Goal: Information Seeking & Learning: Learn about a topic

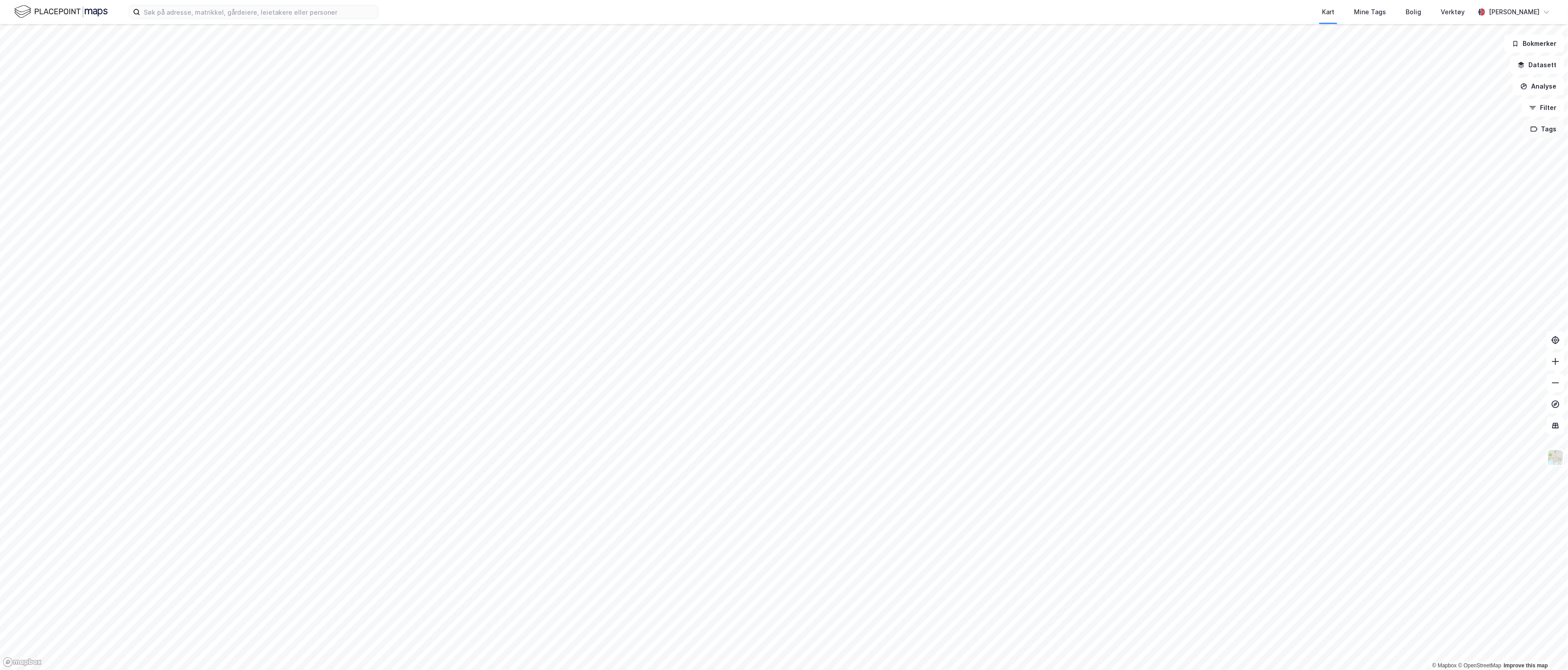
click at [1549, 127] on button "Tags" at bounding box center [1544, 129] width 41 height 18
click at [1437, 148] on icon at bounding box center [1438, 151] width 5 height 5
click at [1433, 214] on div "Kunder" at bounding box center [1449, 209] width 127 height 14
click at [1507, 165] on div at bounding box center [1499, 167] width 14 height 7
click at [1380, 13] on div "Mine Tags" at bounding box center [1370, 12] width 32 height 11
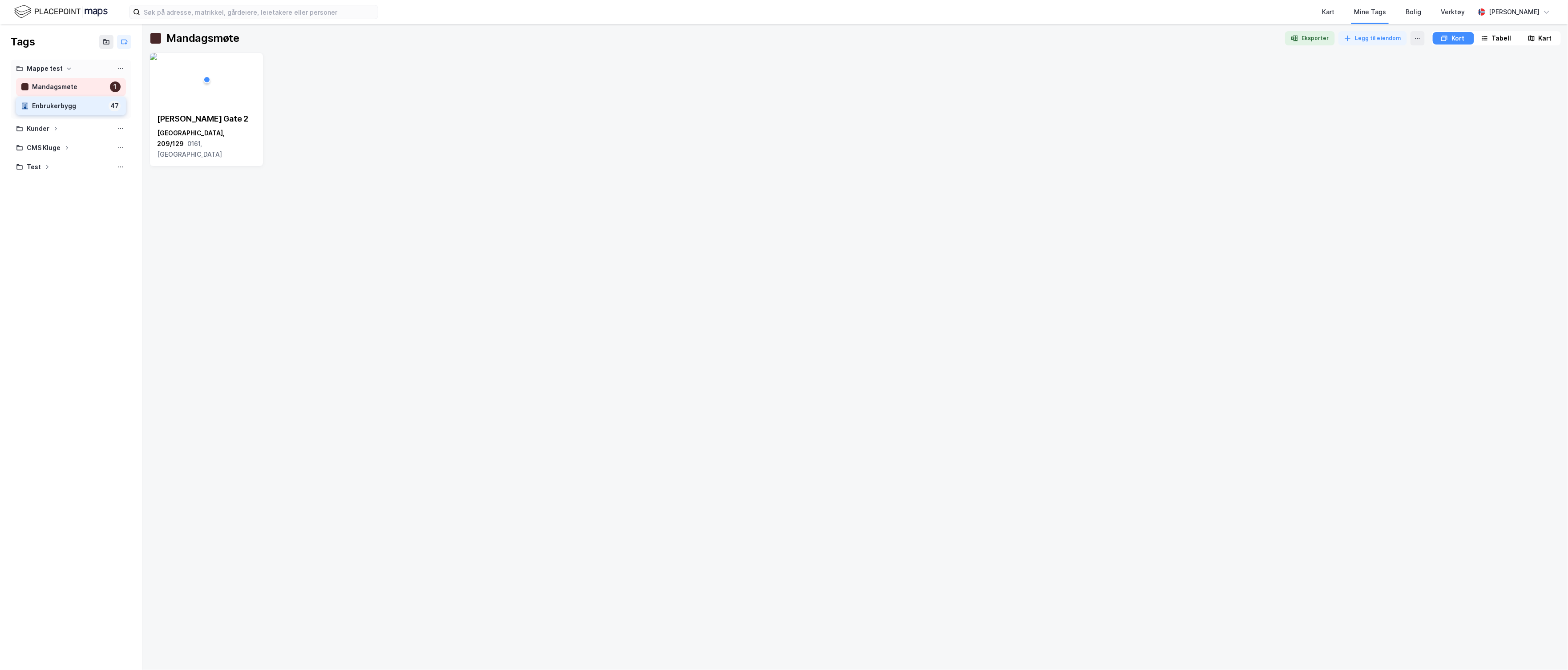
click at [43, 103] on div "Enbrukerbygg" at bounding box center [69, 106] width 73 height 11
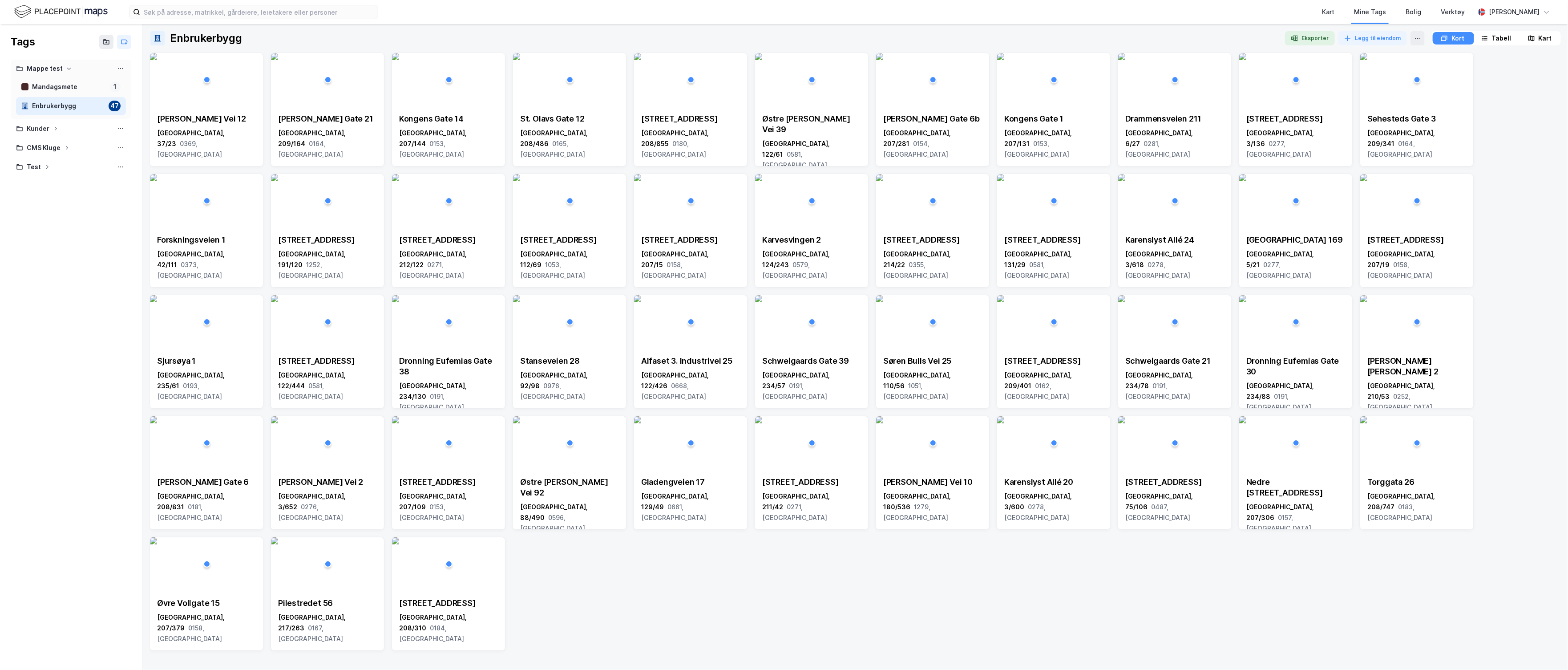
click at [1477, 36] on div "Tabell" at bounding box center [1497, 38] width 40 height 13
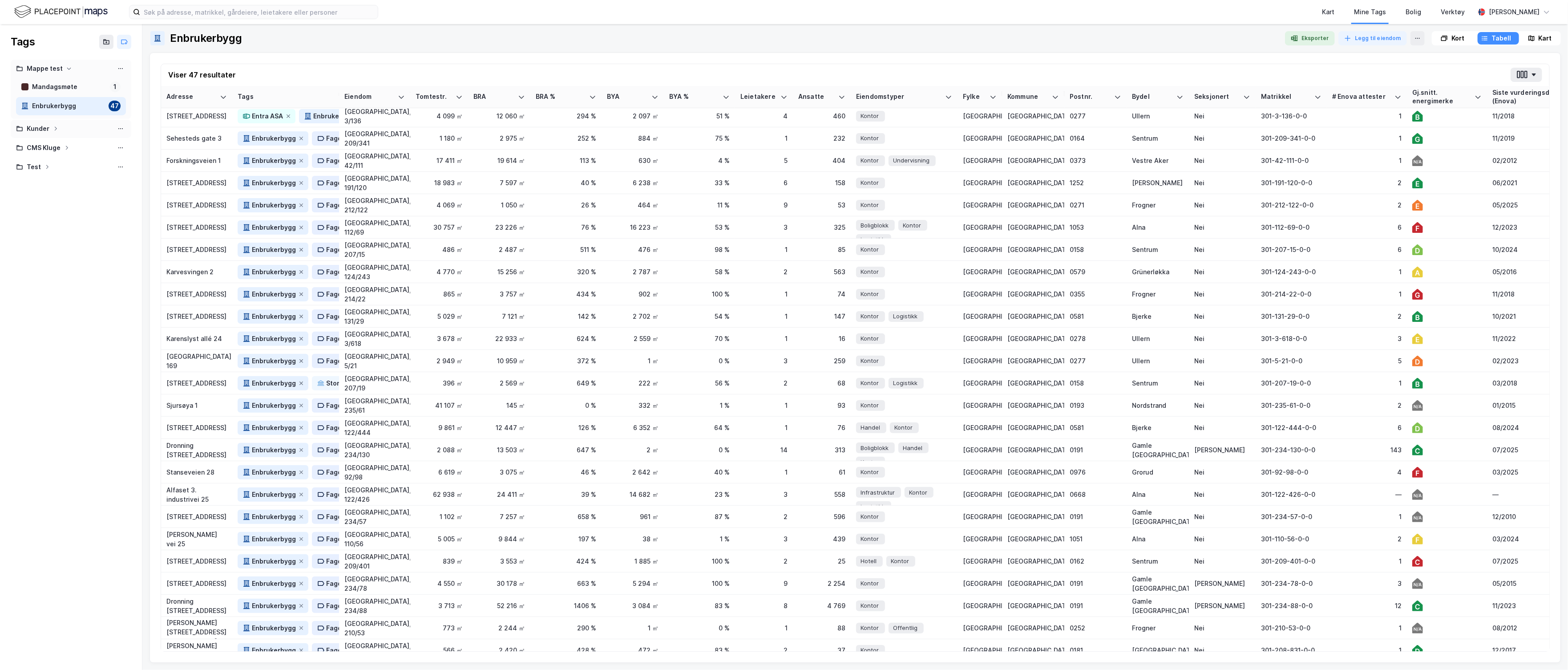
scroll to position [203, 0]
click at [70, 136] on div "Kunder" at bounding box center [71, 128] width 121 height 18
click at [53, 126] on icon at bounding box center [55, 128] width 5 height 5
click at [63, 159] on div "Entra ASA 216" at bounding box center [70, 166] width 110 height 18
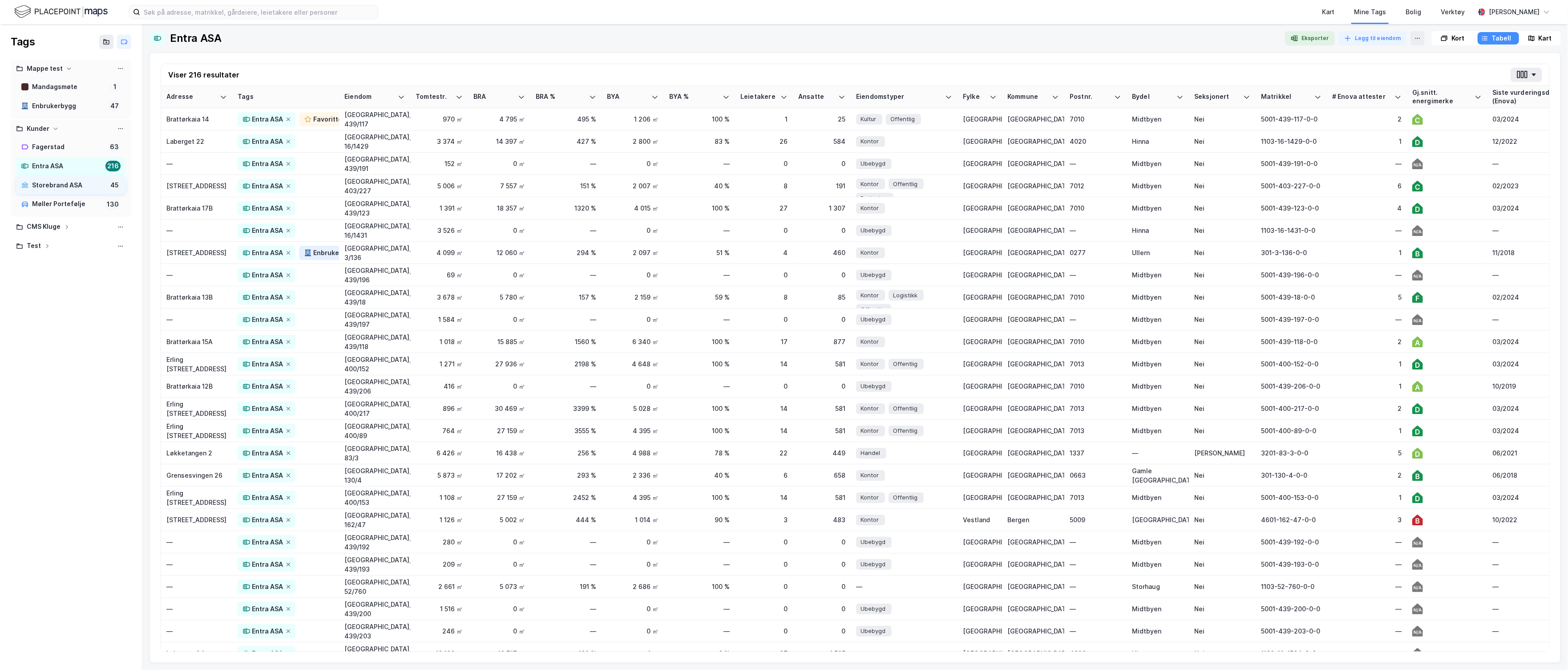
click at [70, 183] on div "Storebrand ASA" at bounding box center [69, 186] width 73 height 11
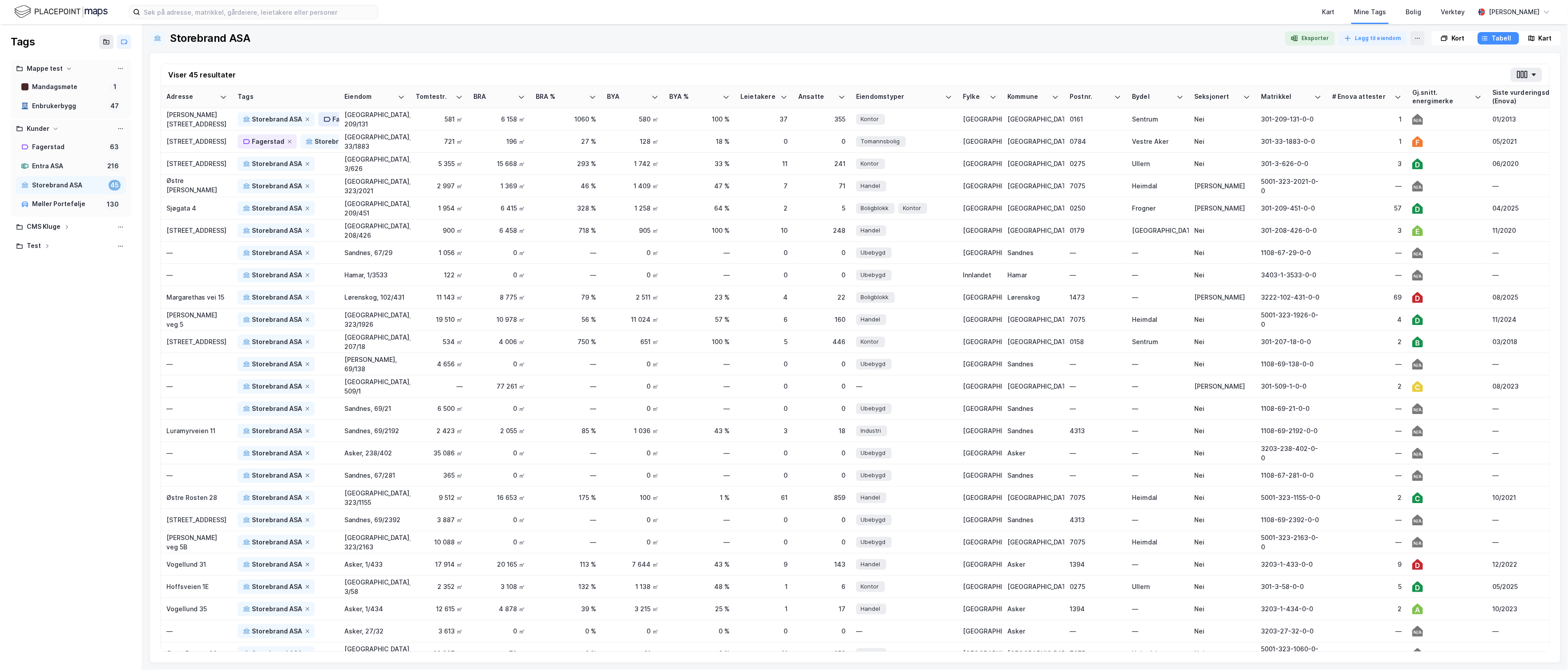
click at [1545, 43] on div "Kart" at bounding box center [1545, 38] width 13 height 11
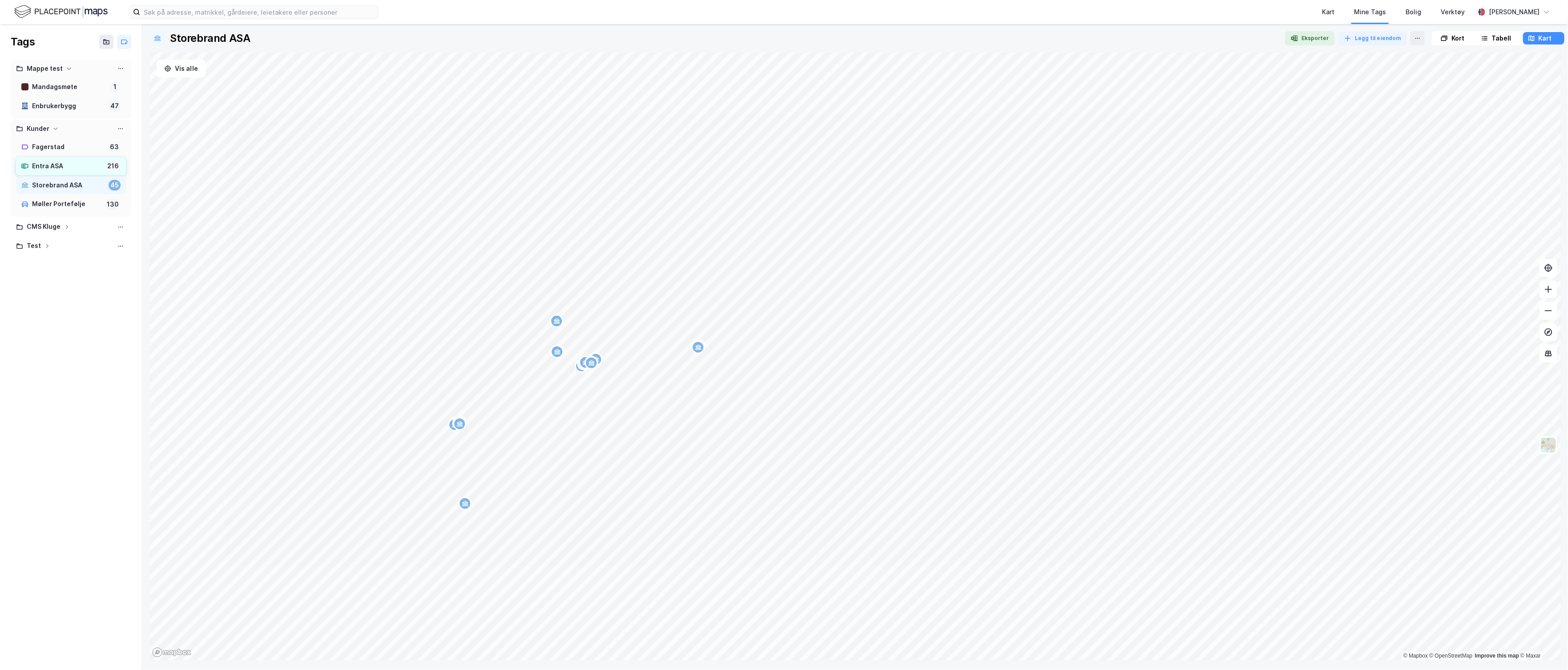
click at [62, 162] on div "Entra ASA" at bounding box center [67, 167] width 70 height 11
click at [1337, 10] on div "Kart" at bounding box center [1328, 11] width 18 height 16
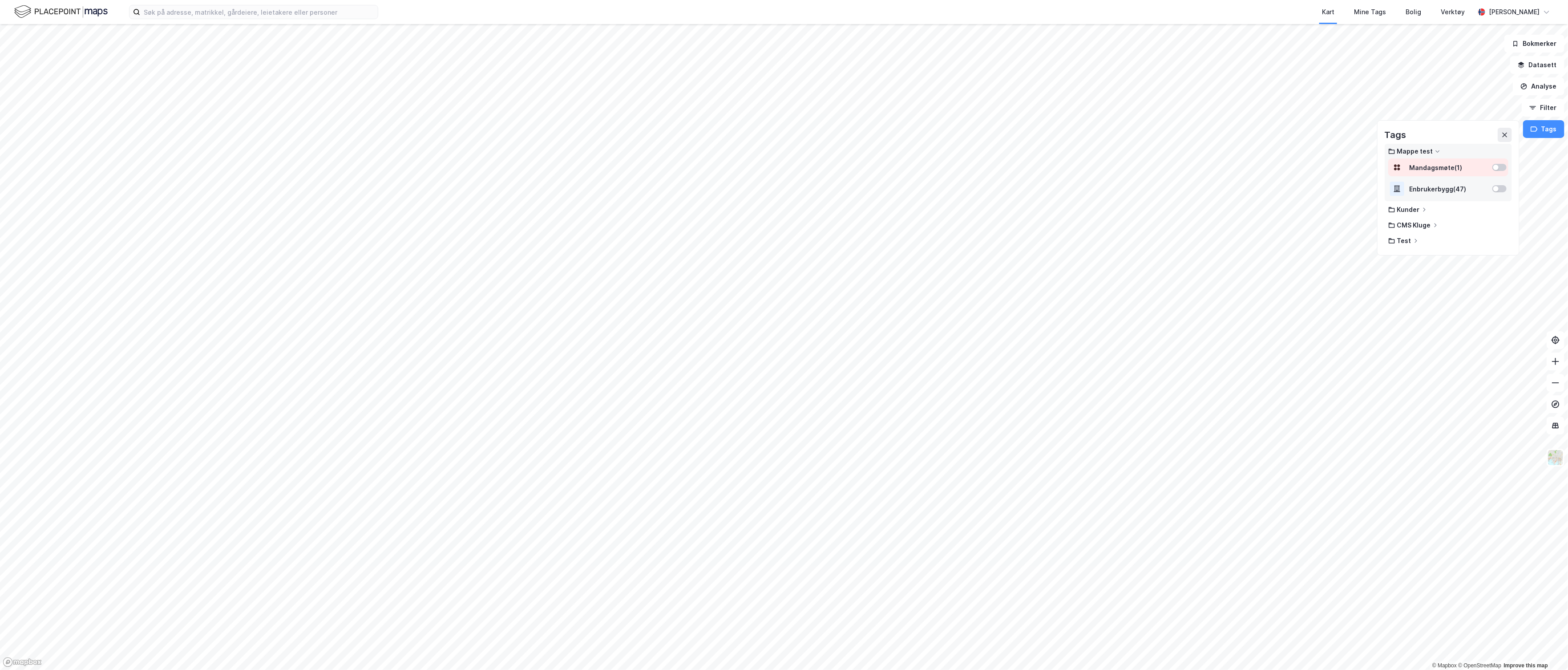
click at [1501, 170] on div at bounding box center [1499, 167] width 14 height 7
click at [1425, 215] on div "Kunder" at bounding box center [1449, 210] width 127 height 14
click at [1433, 226] on div "CMS Kluge" at bounding box center [1448, 226] width 120 height 8
click at [1493, 241] on div at bounding box center [1499, 242] width 14 height 7
click at [1474, 133] on div "Tags" at bounding box center [1449, 135] width 127 height 14
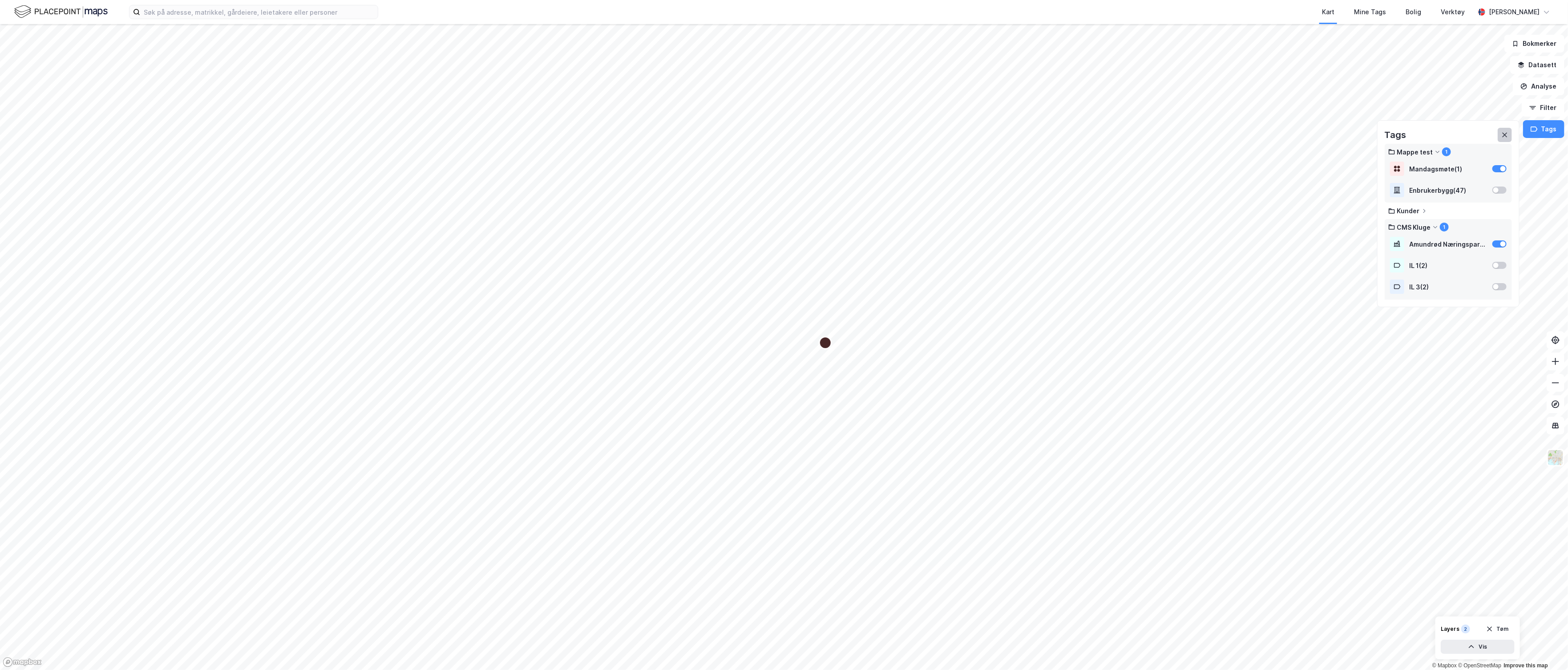
click at [1506, 137] on icon at bounding box center [1505, 135] width 7 height 7
click at [1545, 109] on button "Filter" at bounding box center [1543, 108] width 43 height 18
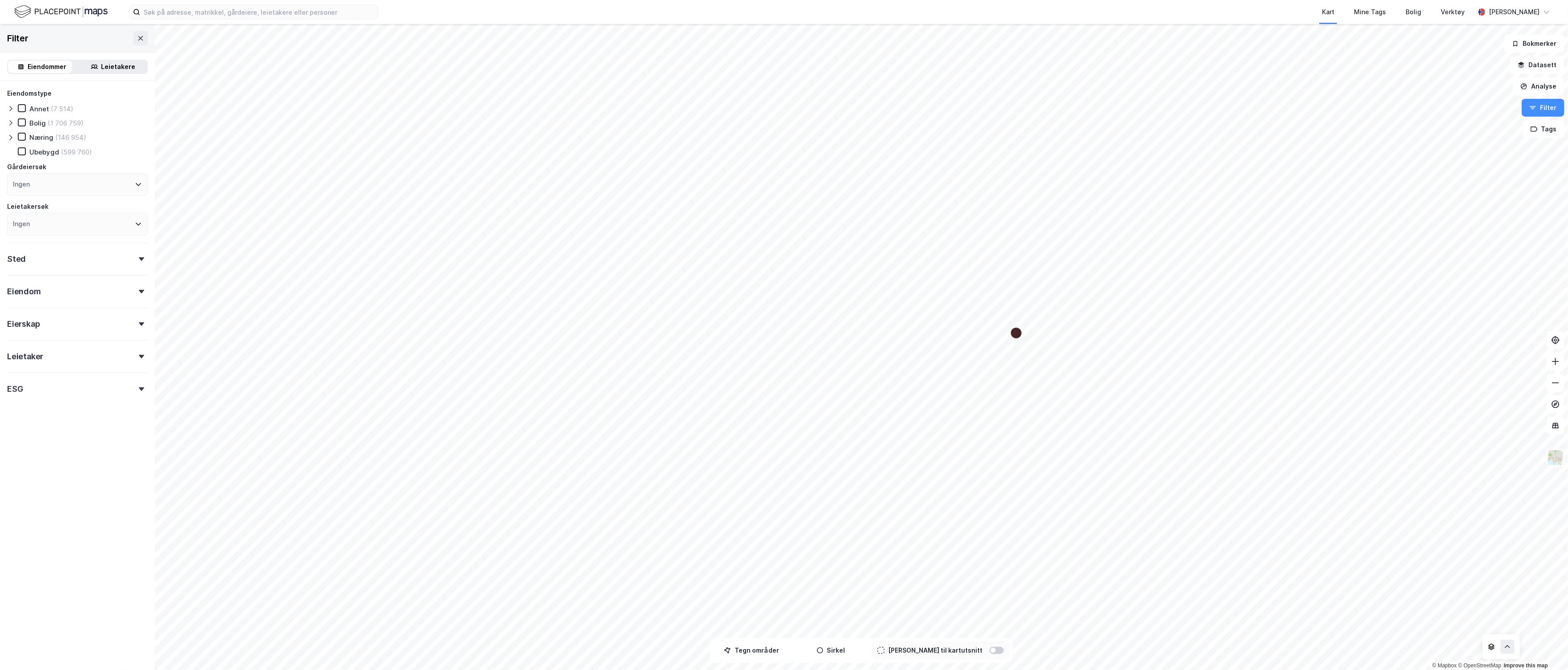
click at [19, 114] on div "Eiendomstype Annet (7 514) [PERSON_NAME] (1 706 759) Næring (146 954) Ubebygd (…" at bounding box center [77, 162] width 141 height 147
click at [23, 125] on div at bounding box center [21, 122] width 8 height 8
click at [1386, 15] on div "Mine Tags" at bounding box center [1370, 12] width 32 height 11
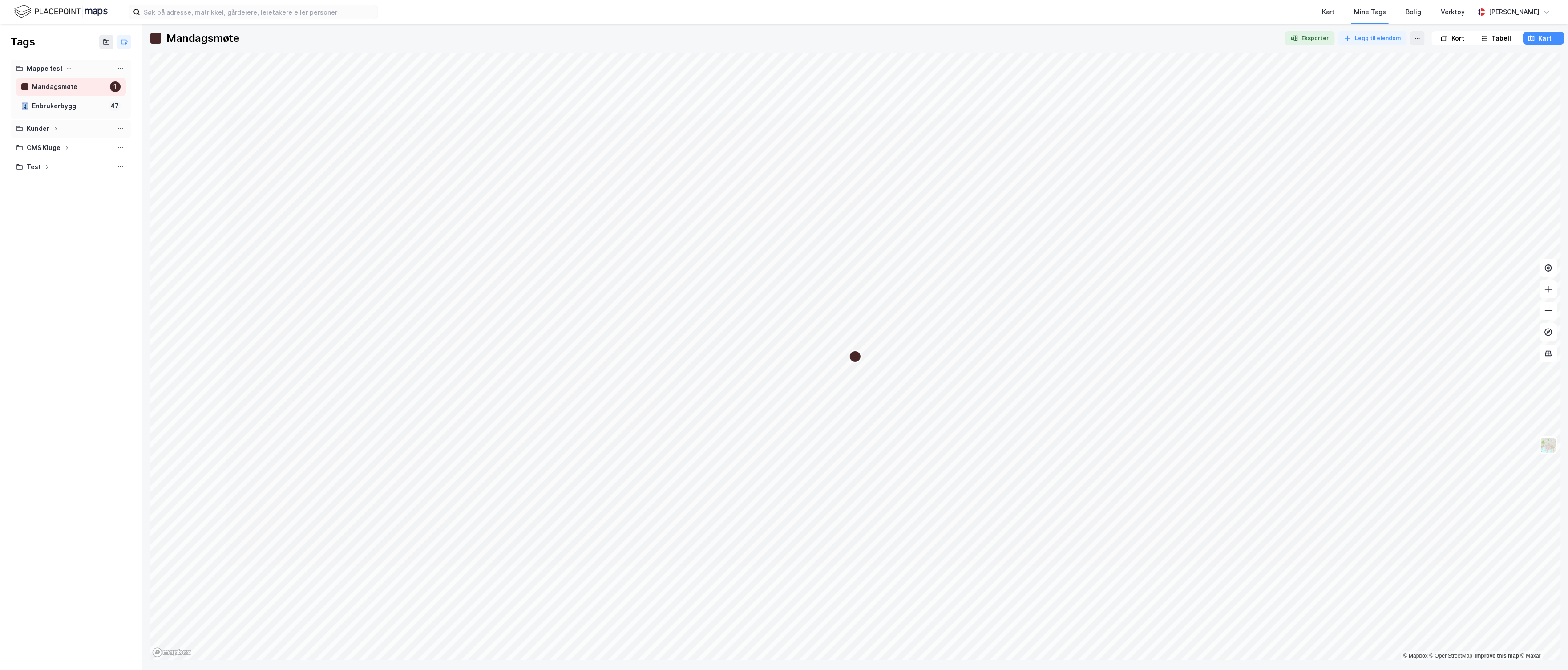
click at [58, 130] on div "Kunder" at bounding box center [70, 129] width 110 height 11
click at [123, 128] on icon at bounding box center [122, 128] width 1 height 1
click at [1344, 21] on div "Kart" at bounding box center [1328, 12] width 32 height 24
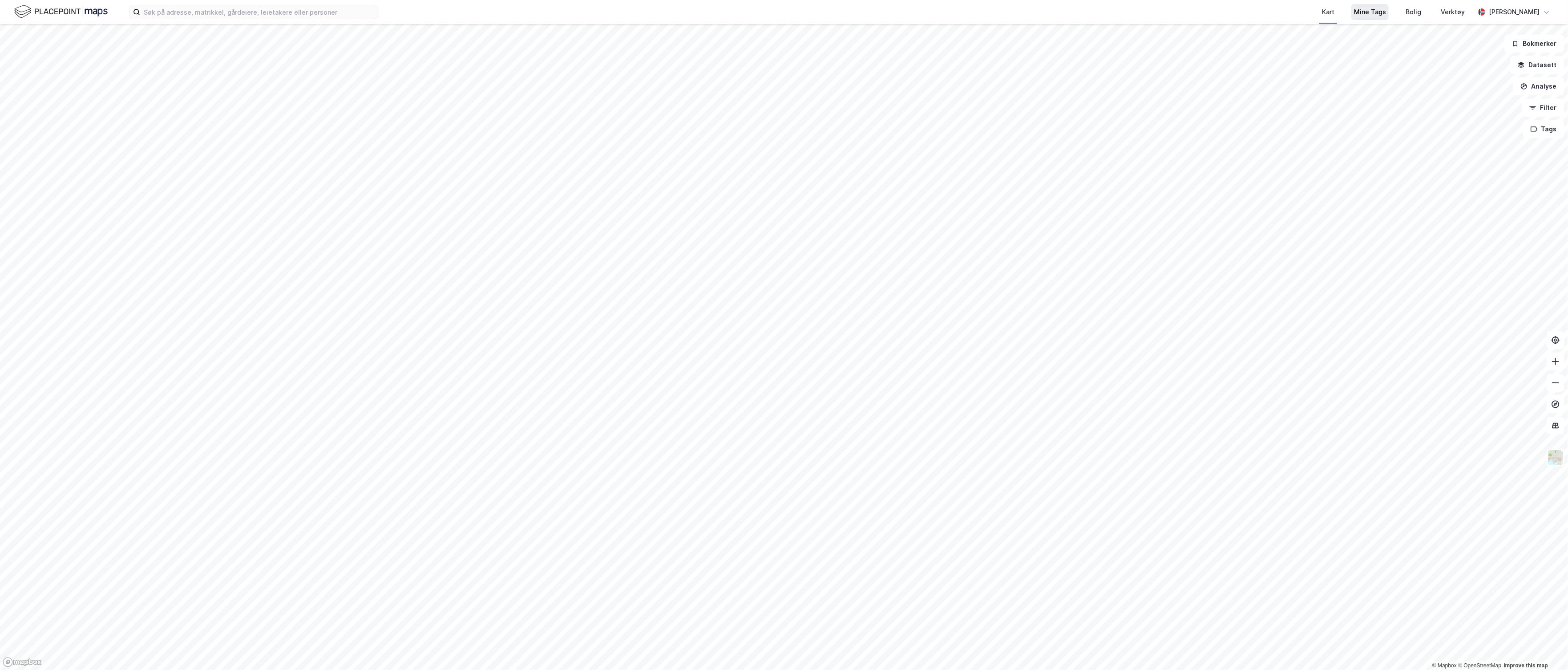
click at [1386, 13] on div "Mine Tags" at bounding box center [1370, 12] width 32 height 11
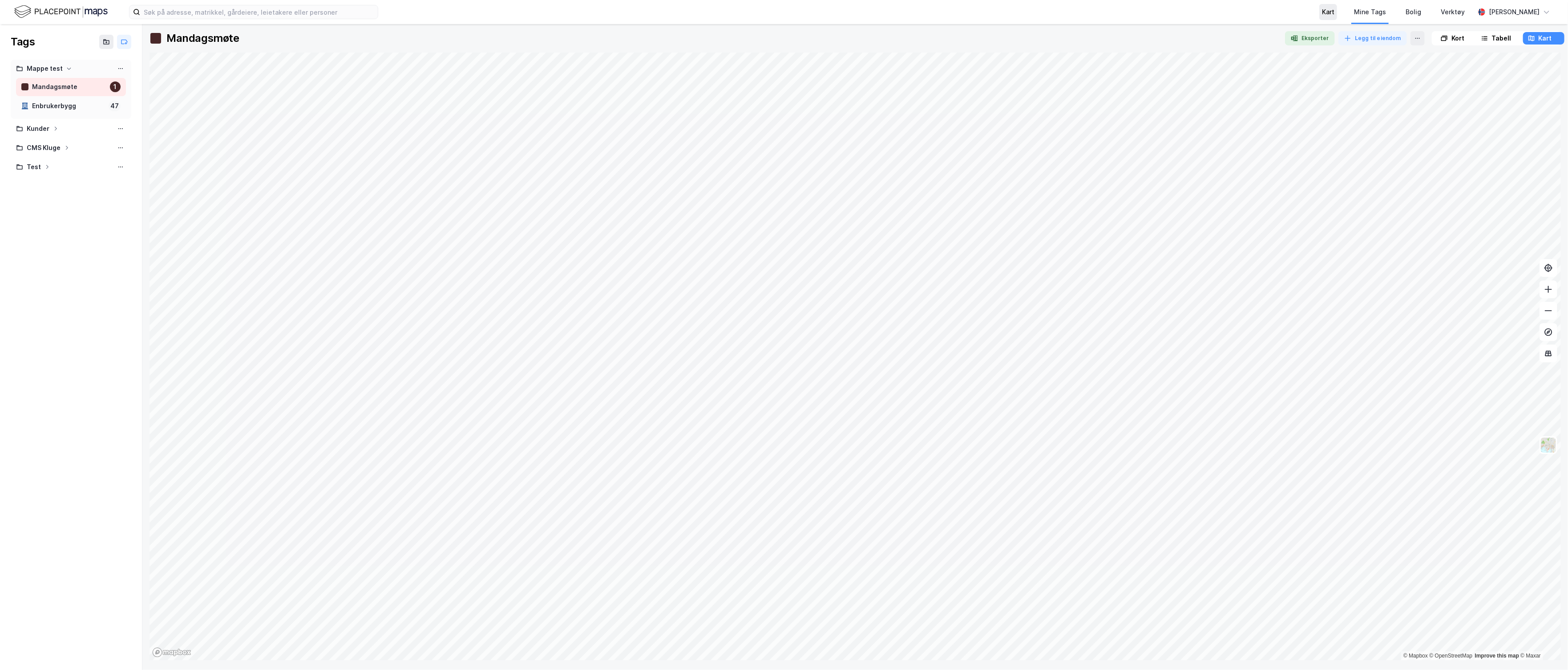
click at [1335, 13] on div "Kart" at bounding box center [1328, 12] width 13 height 11
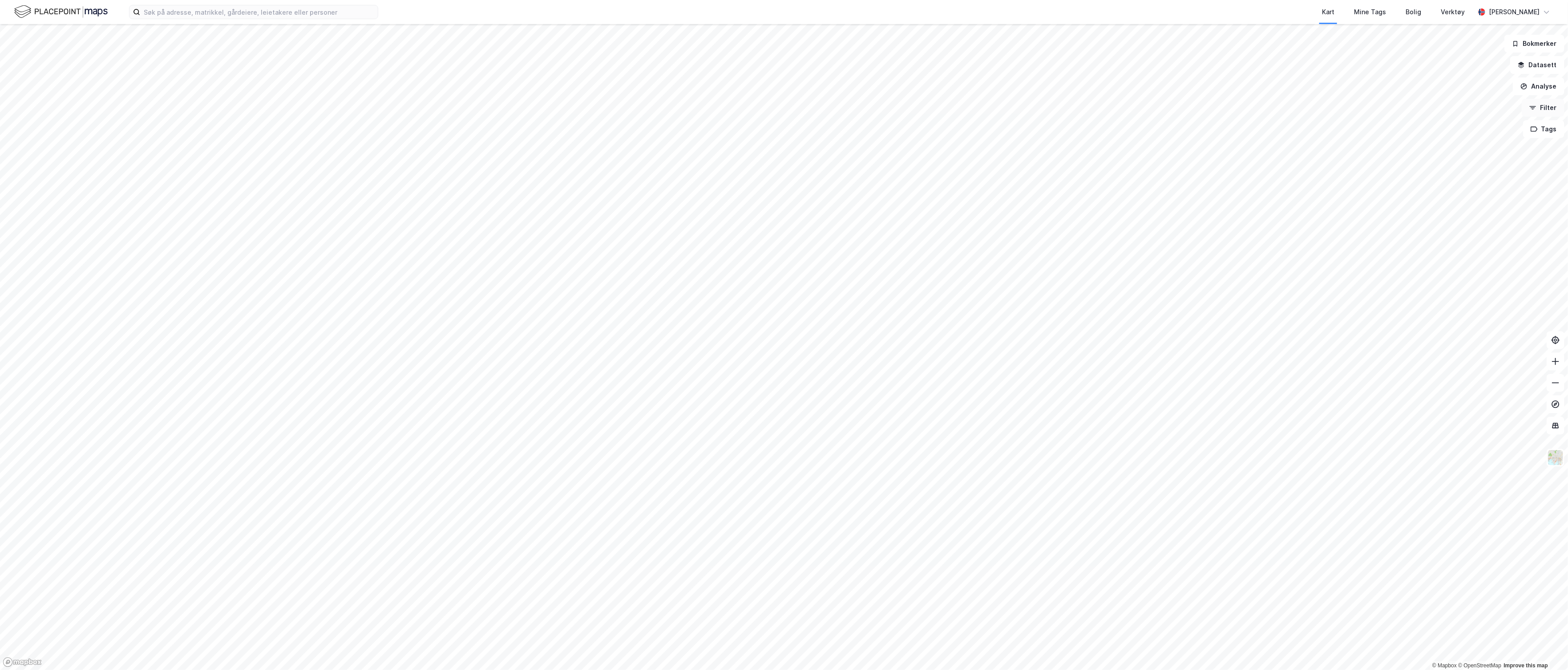
click at [1541, 107] on button "Filter" at bounding box center [1543, 108] width 43 height 18
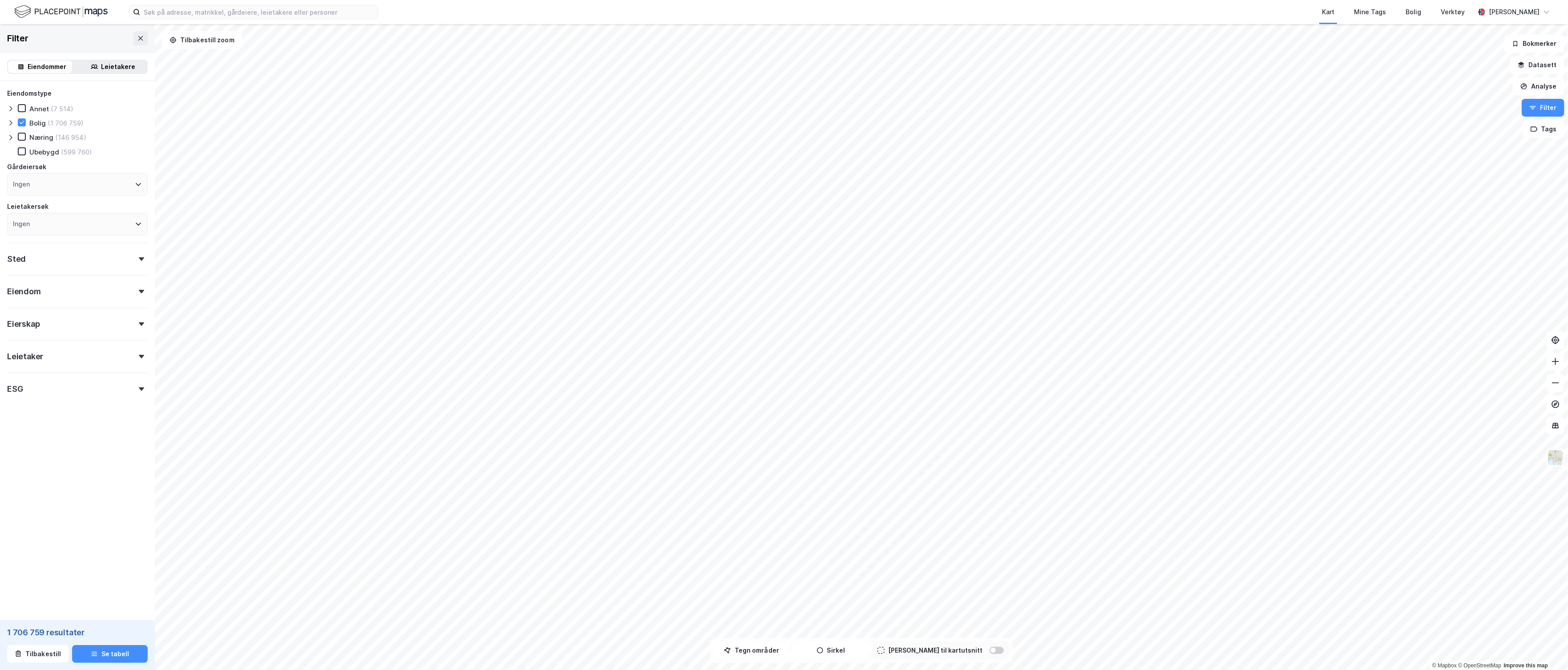
click at [102, 62] on div "Leietakere" at bounding box center [118, 67] width 35 height 11
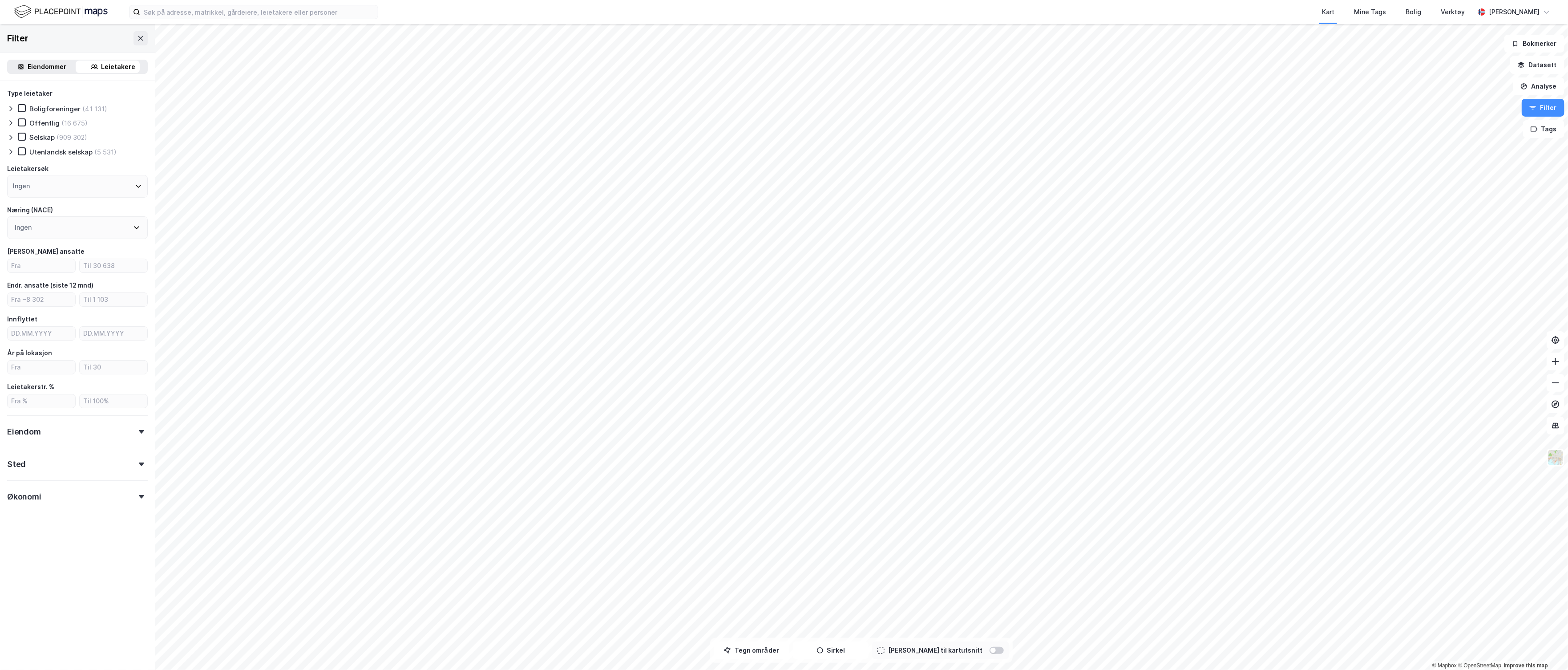
click at [9, 109] on icon at bounding box center [10, 108] width 7 height 7
click at [35, 126] on div "BBL - Boligbyggelag (77)" at bounding box center [67, 123] width 104 height 9
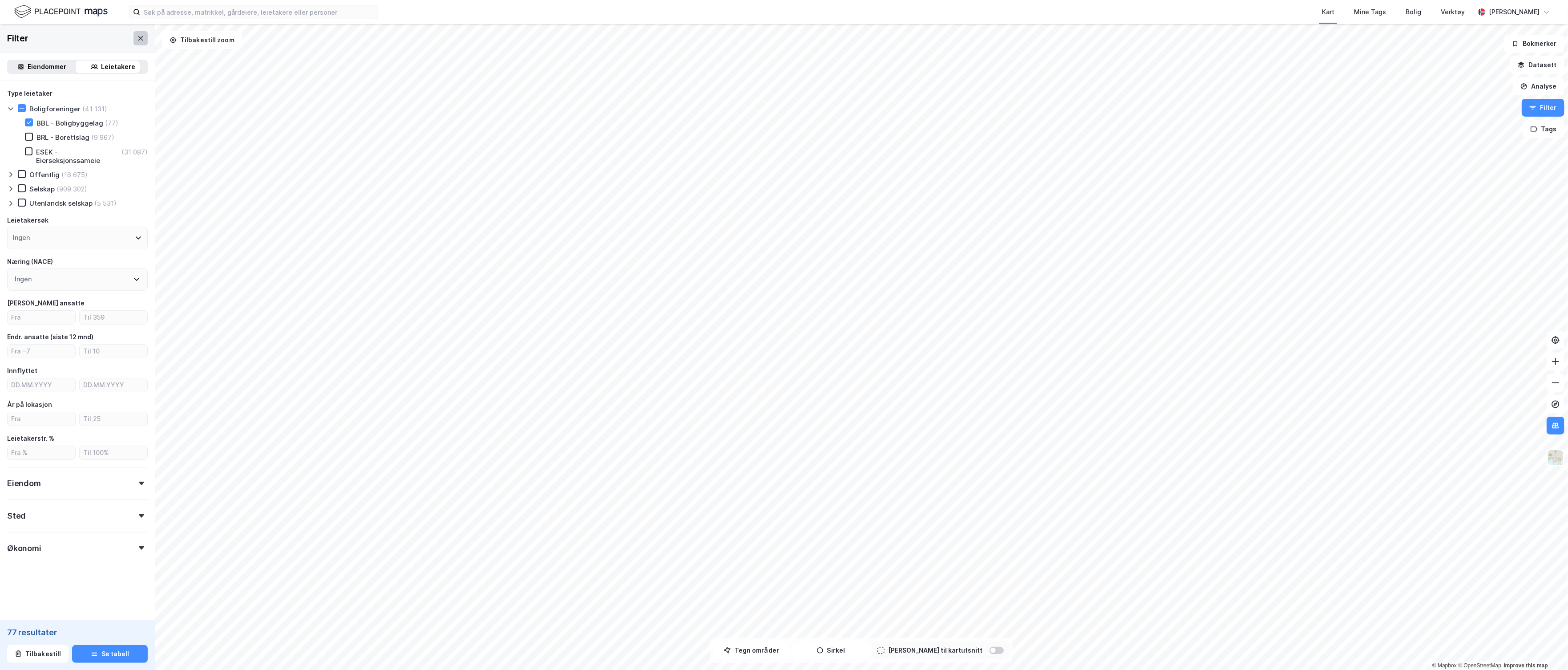
click at [137, 37] on icon at bounding box center [140, 38] width 7 height 7
